Goal: Information Seeking & Learning: Learn about a topic

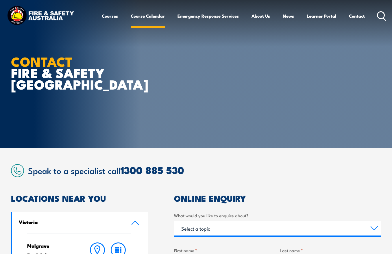
click at [143, 21] on link "Course Calendar" at bounding box center [148, 16] width 34 height 14
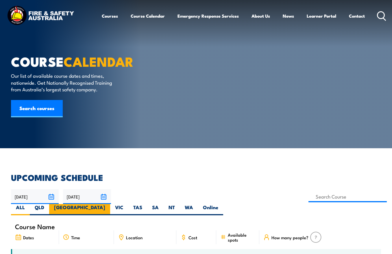
scroll to position [55, 0]
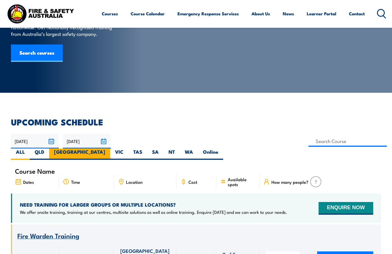
click at [110, 148] on label "[GEOGRAPHIC_DATA]" at bounding box center [79, 153] width 61 height 11
click at [109, 148] on input "[GEOGRAPHIC_DATA]" at bounding box center [107, 150] width 4 height 4
radio input "true"
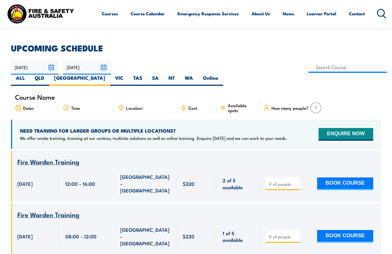
scroll to position [129, 0]
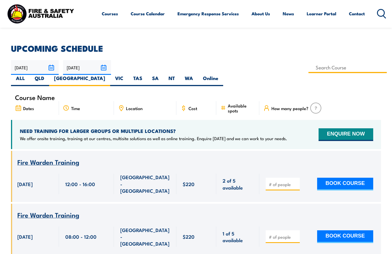
click at [308, 70] on input at bounding box center [347, 67] width 78 height 11
type input "Fire Extinguisher Training"
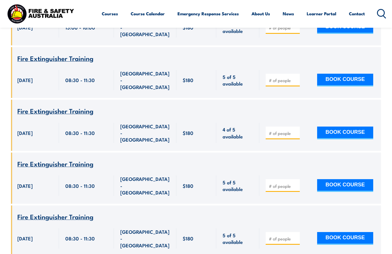
scroll to position [286, 0]
